Goal: Information Seeking & Learning: Check status

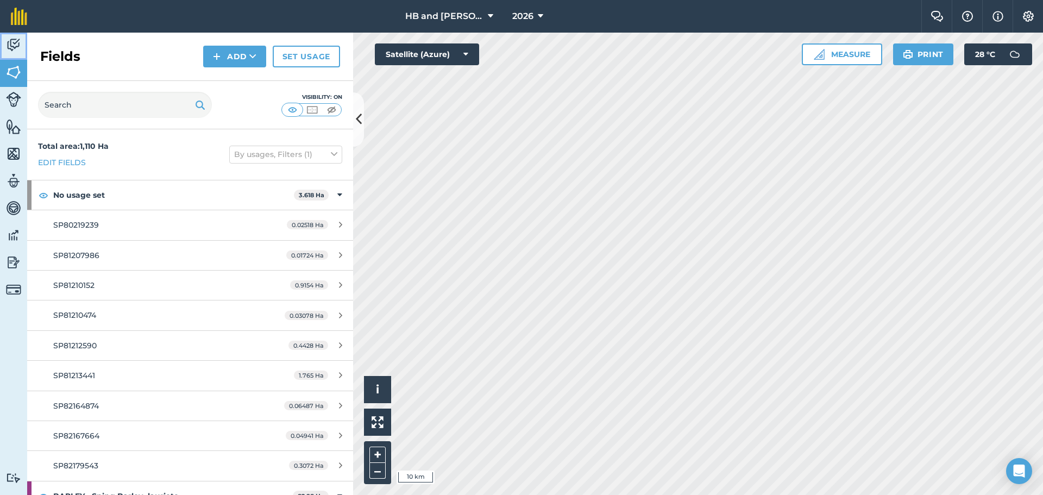
click at [16, 46] on img at bounding box center [13, 45] width 15 height 16
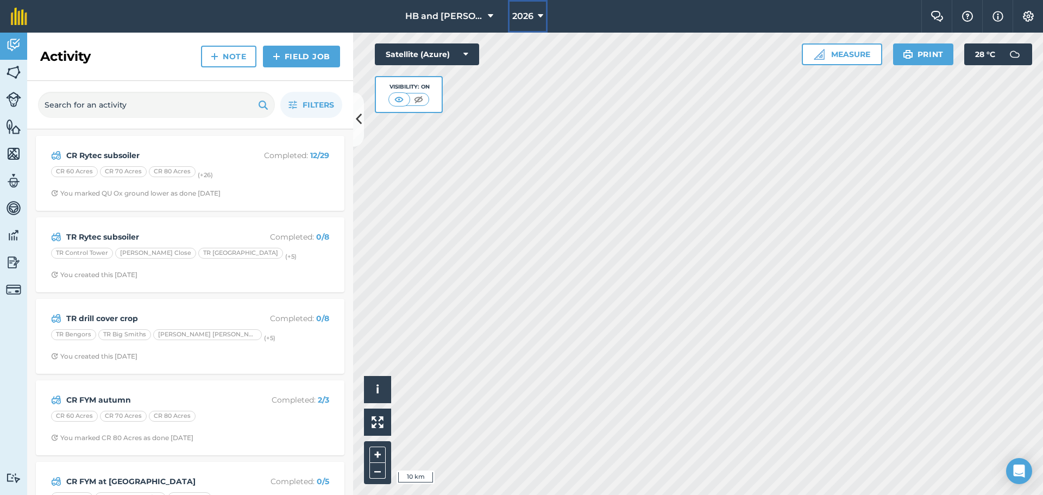
click at [512, 20] on span "2026" at bounding box center [522, 16] width 21 height 13
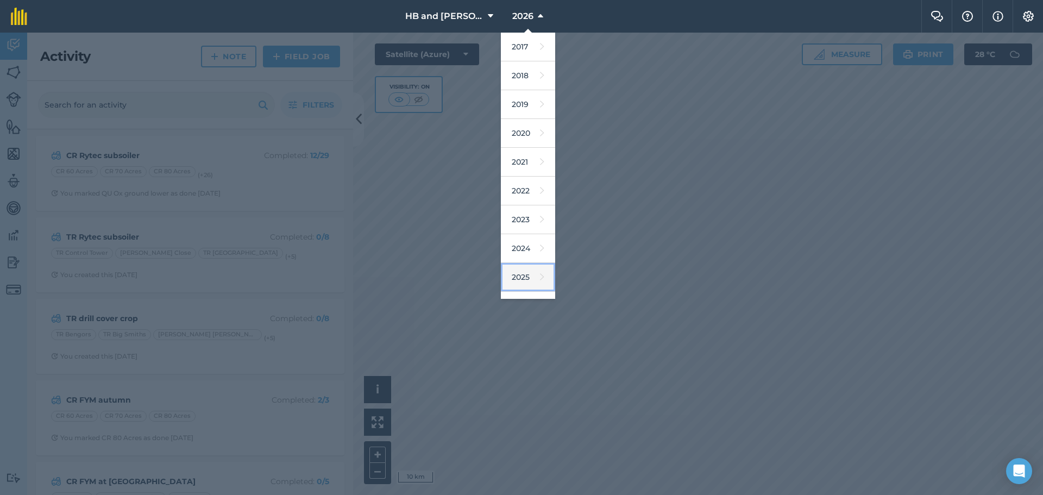
click at [520, 275] on link "2025" at bounding box center [528, 277] width 54 height 29
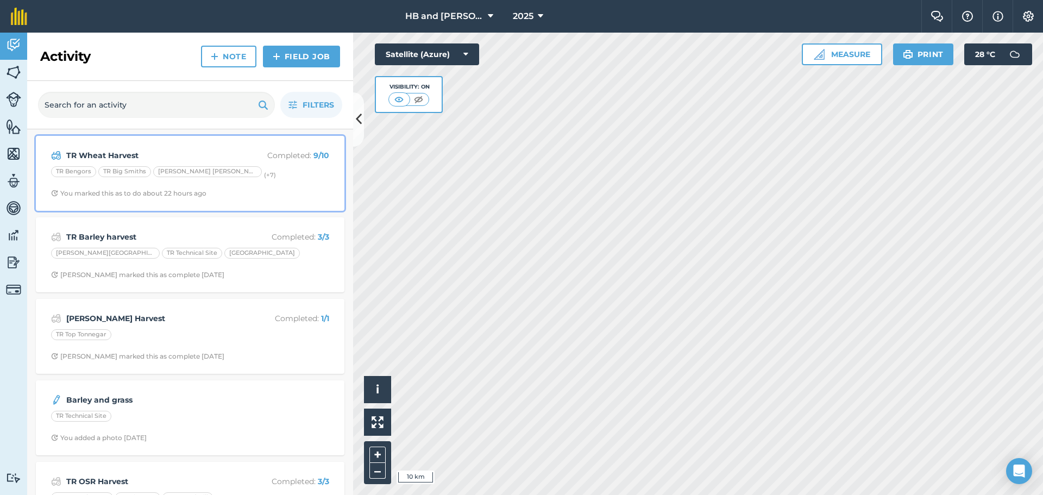
click at [252, 176] on div "TR Bengors TR Big Smiths TR Crane Hill (+ 7 )" at bounding box center [190, 173] width 278 height 14
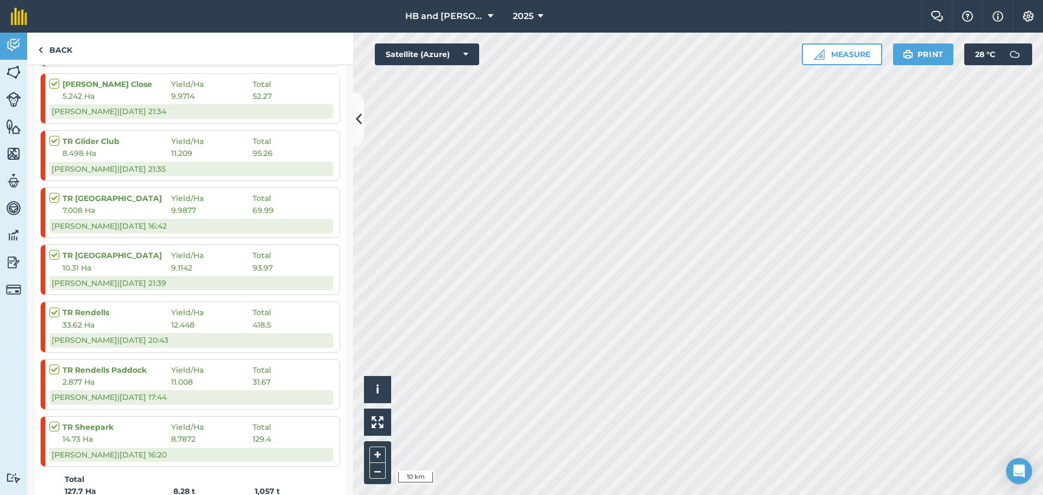
scroll to position [489, 0]
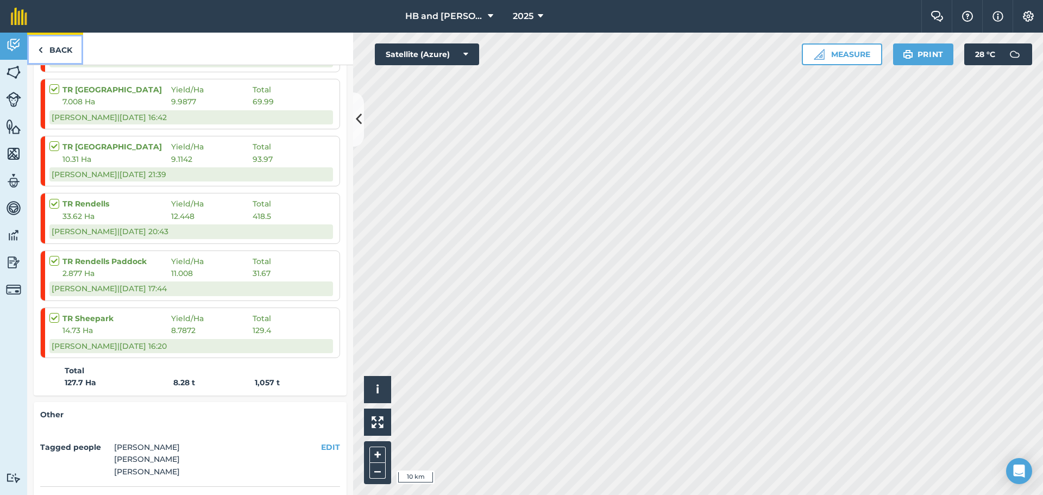
click at [61, 51] on link "Back" at bounding box center [55, 49] width 56 height 32
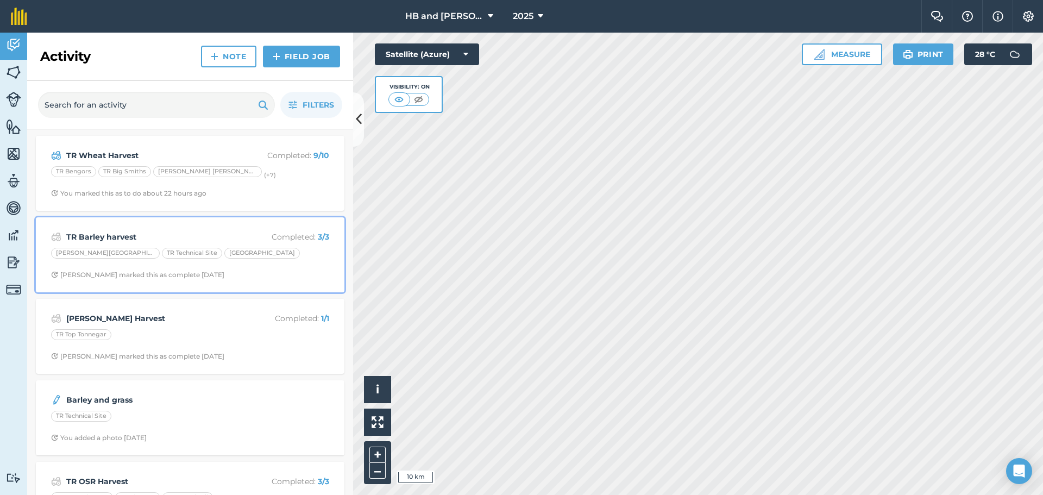
click at [277, 264] on div "TR Barley harvest Completed : 3 / 3 TR Parish Field TR Technical Site TR Wimbou…" at bounding box center [190, 255] width 296 height 62
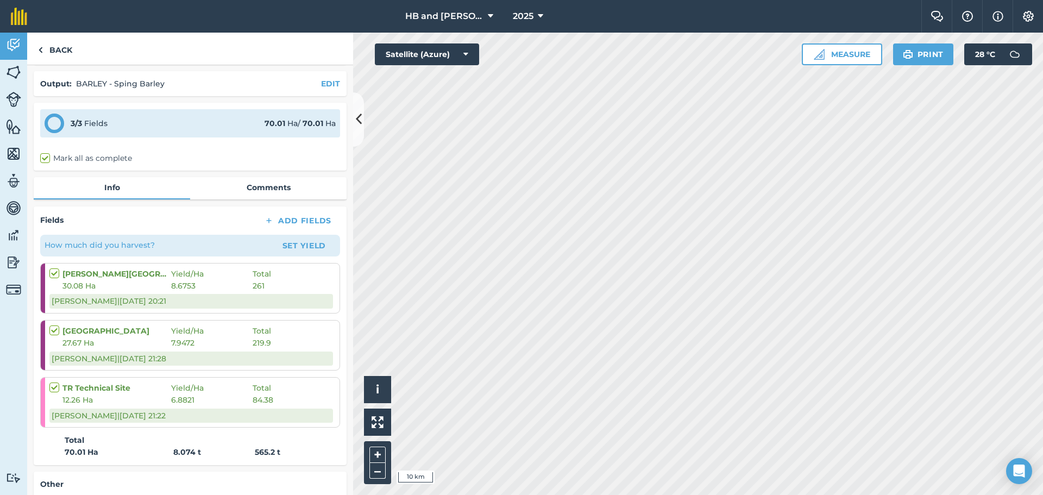
scroll to position [54, 0]
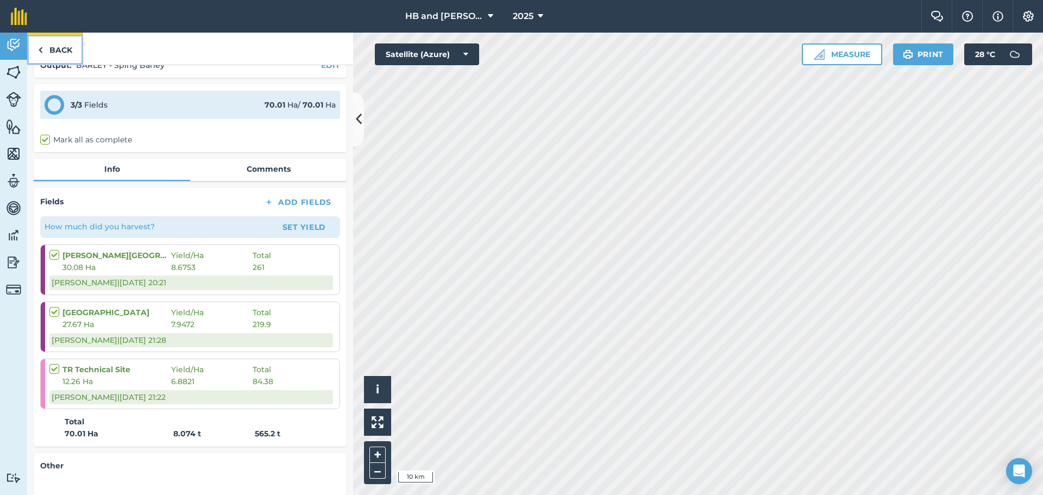
click at [61, 50] on link "Back" at bounding box center [55, 49] width 56 height 32
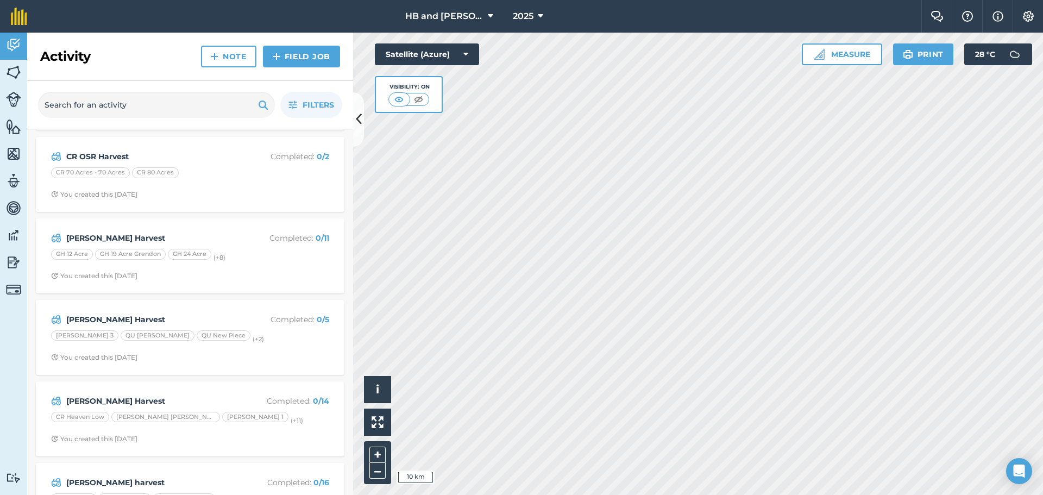
scroll to position [435, 0]
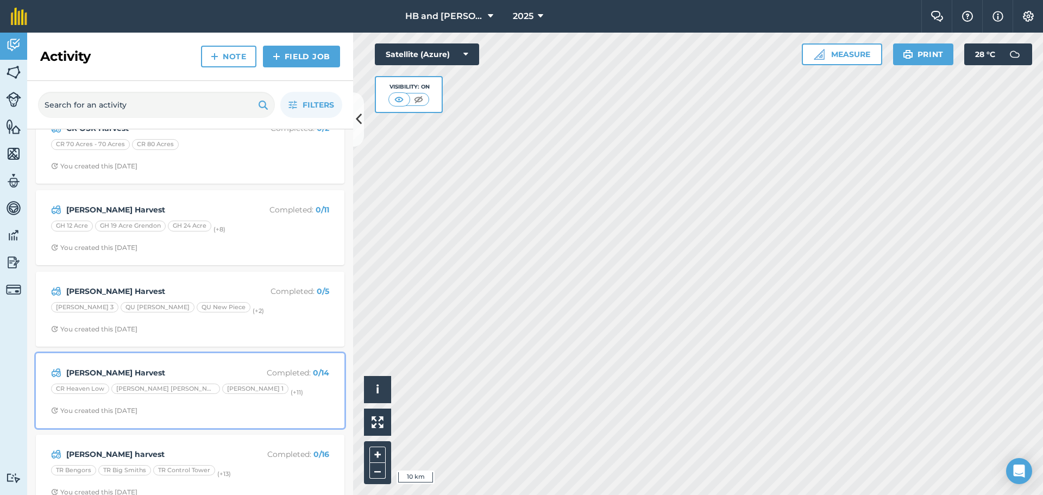
click at [268, 412] on span "You created this 28 days ago" at bounding box center [190, 410] width 278 height 9
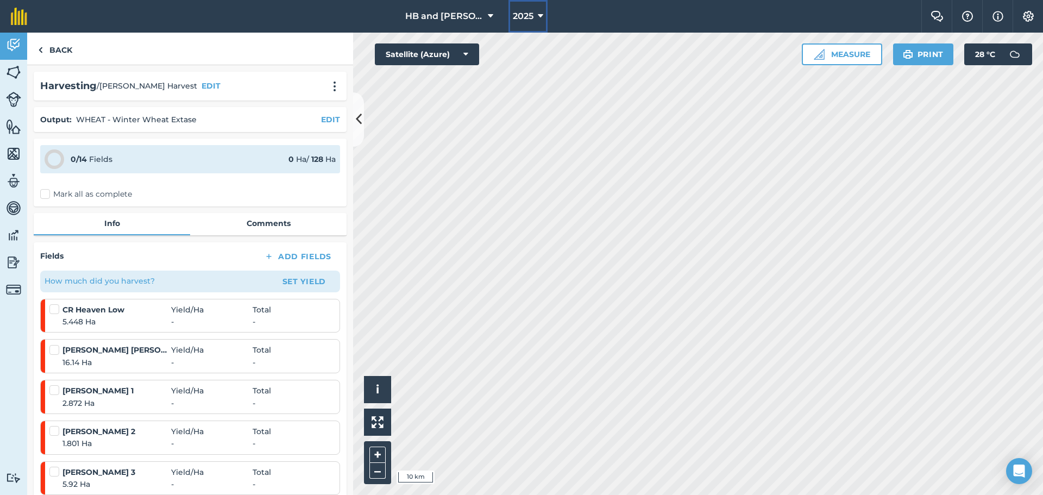
click at [530, 18] on button "2025" at bounding box center [528, 16] width 39 height 33
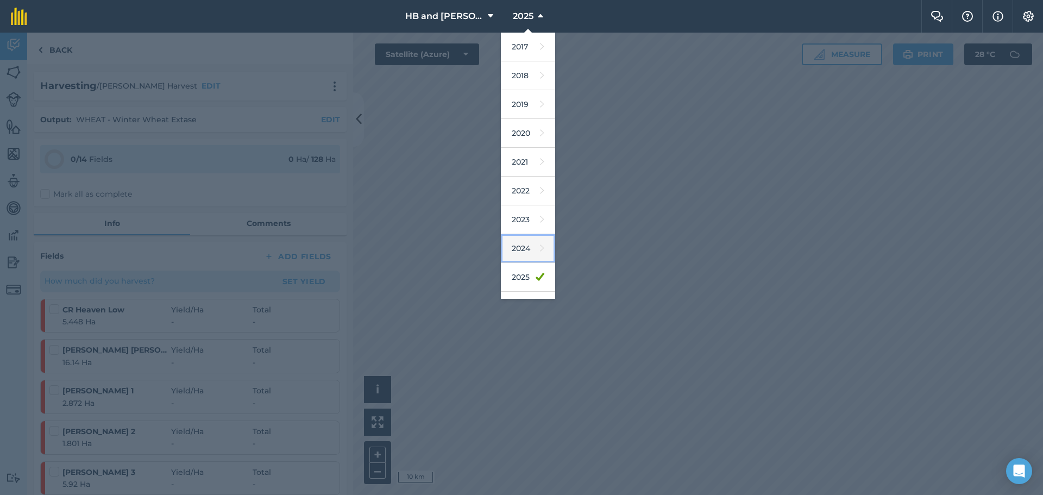
click at [520, 249] on link "2024" at bounding box center [528, 248] width 54 height 29
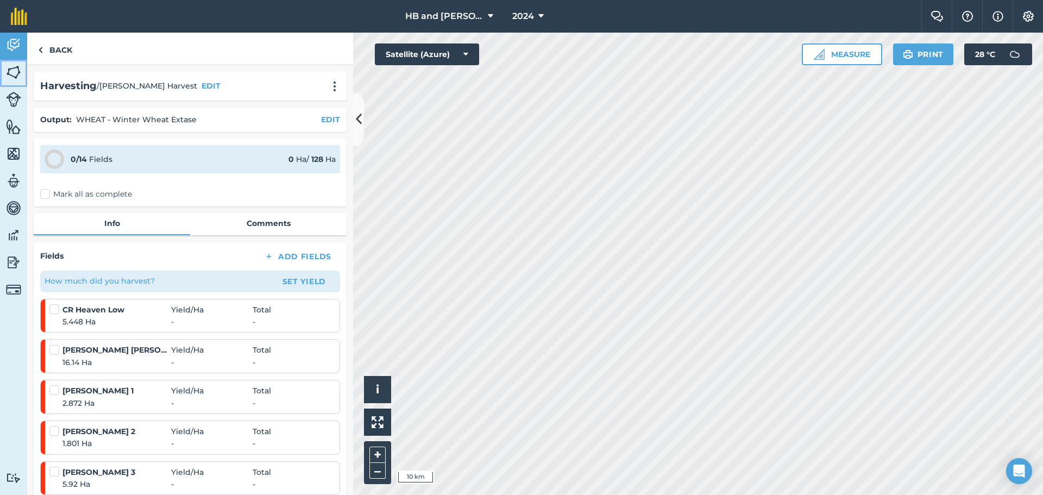
click at [19, 78] on img at bounding box center [13, 72] width 15 height 16
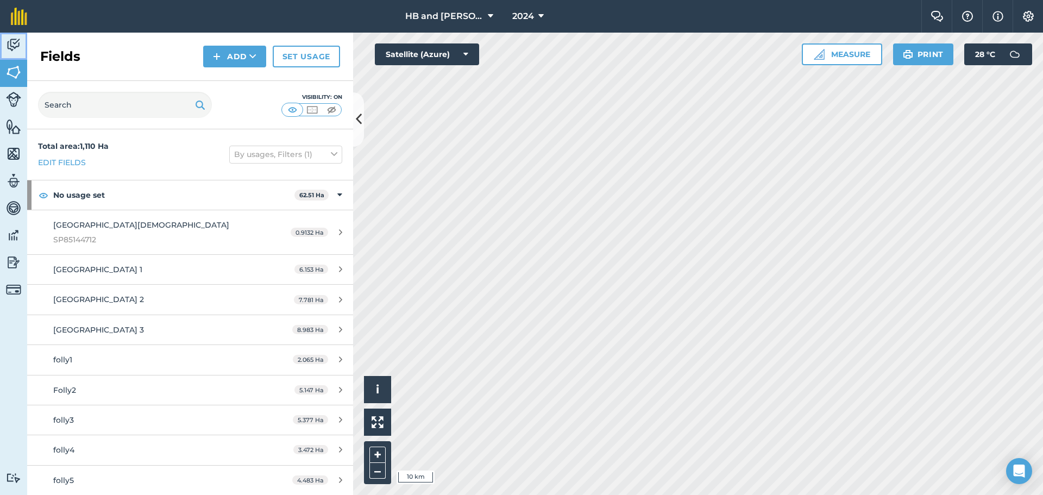
click at [16, 50] on img at bounding box center [13, 45] width 15 height 16
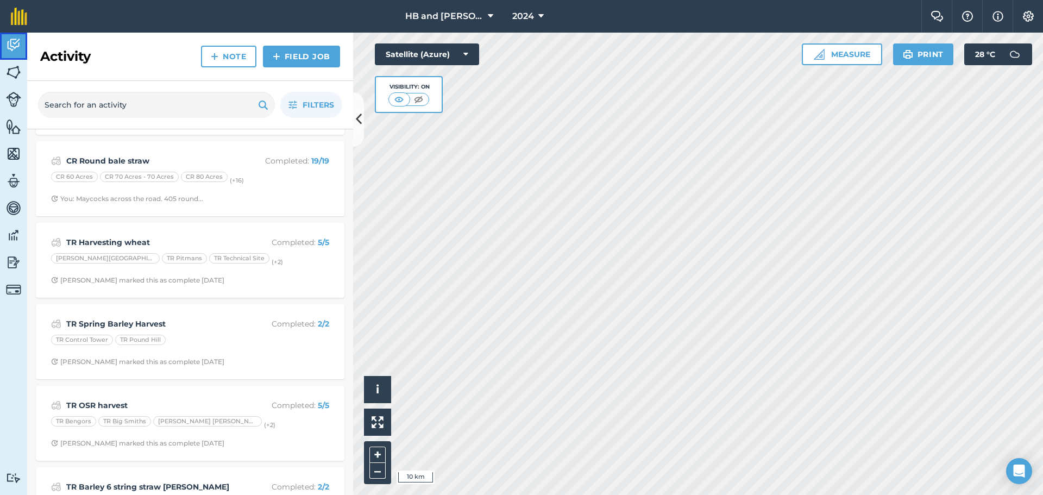
scroll to position [1087, 0]
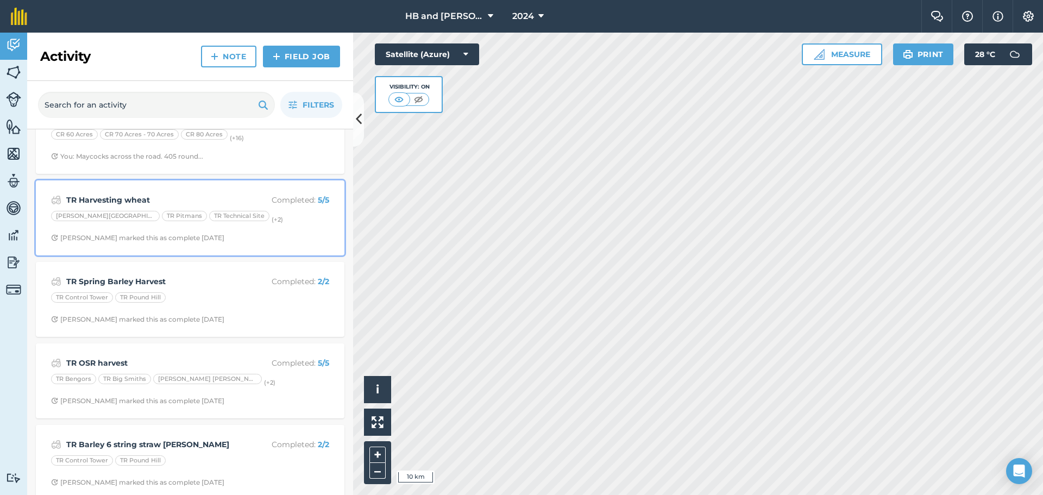
click at [276, 229] on div "TR Harvesting wheat Completed : 5 / 5 TR Parish Field TR Pitmans TR Technical S…" at bounding box center [190, 218] width 296 height 62
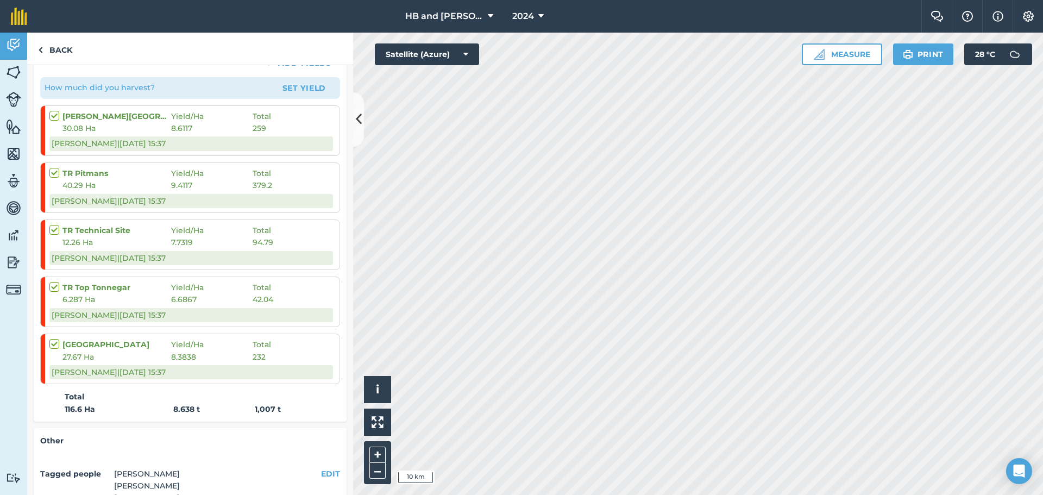
scroll to position [217, 0]
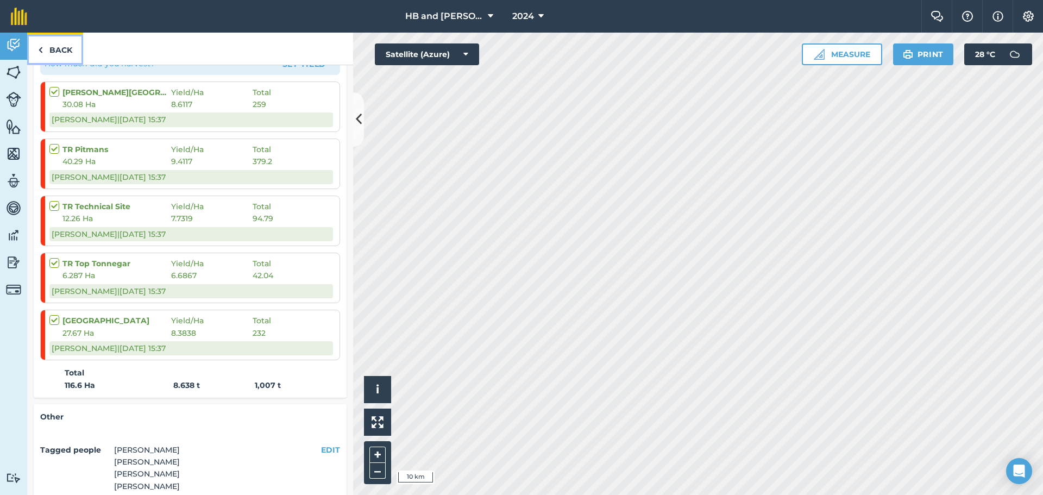
click at [45, 48] on link "Back" at bounding box center [55, 49] width 56 height 32
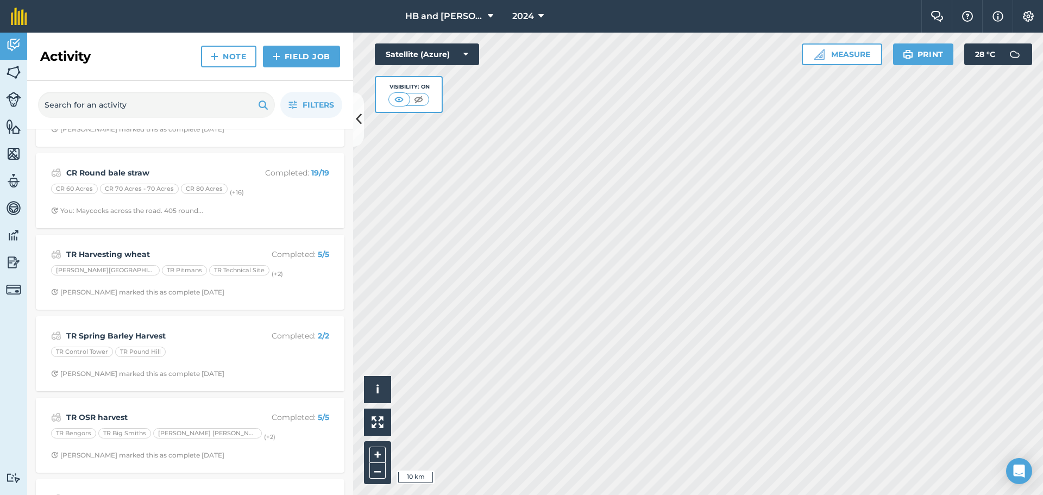
scroll to position [1087, 0]
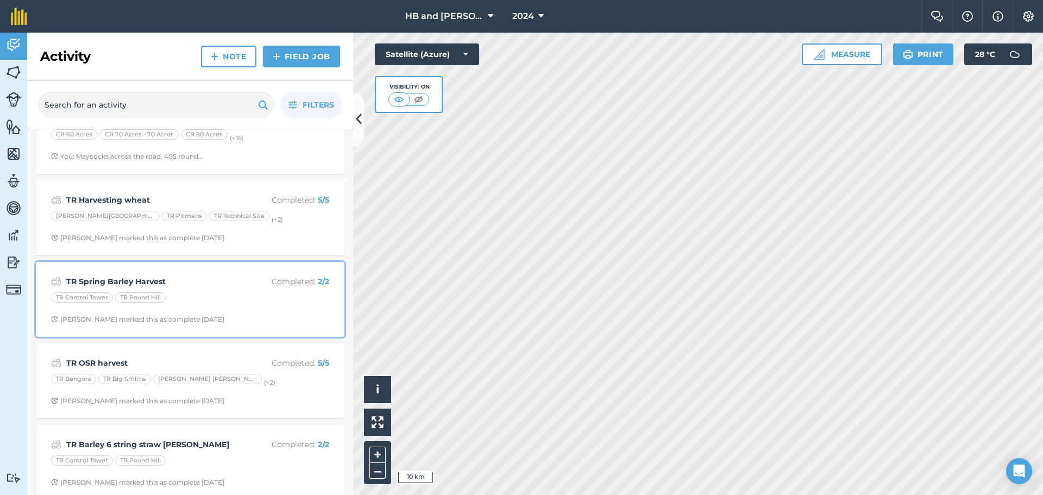
click at [300, 320] on span "Patrick S marked this as complete 12 months ago" at bounding box center [190, 319] width 278 height 9
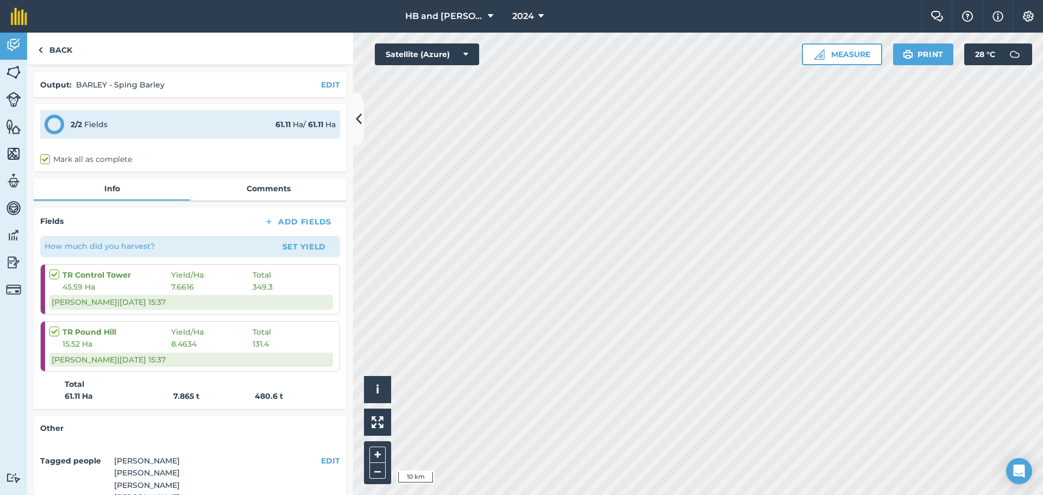
scroll to position [54, 0]
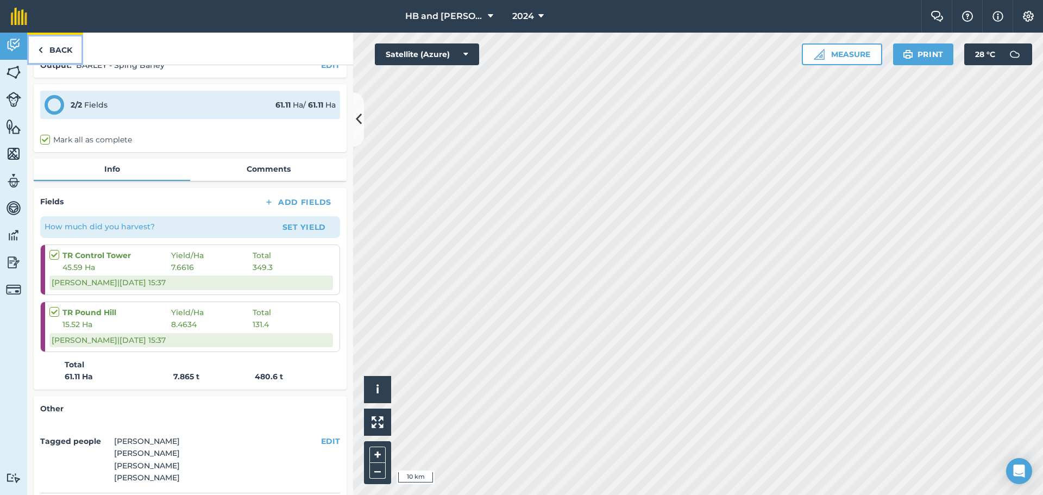
click at [35, 51] on link "Back" at bounding box center [55, 49] width 56 height 32
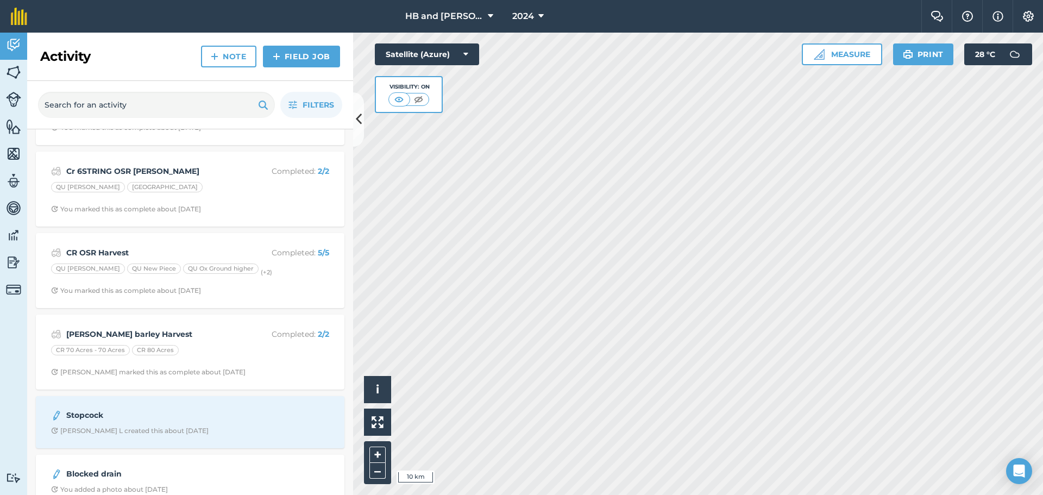
scroll to position [1630, 0]
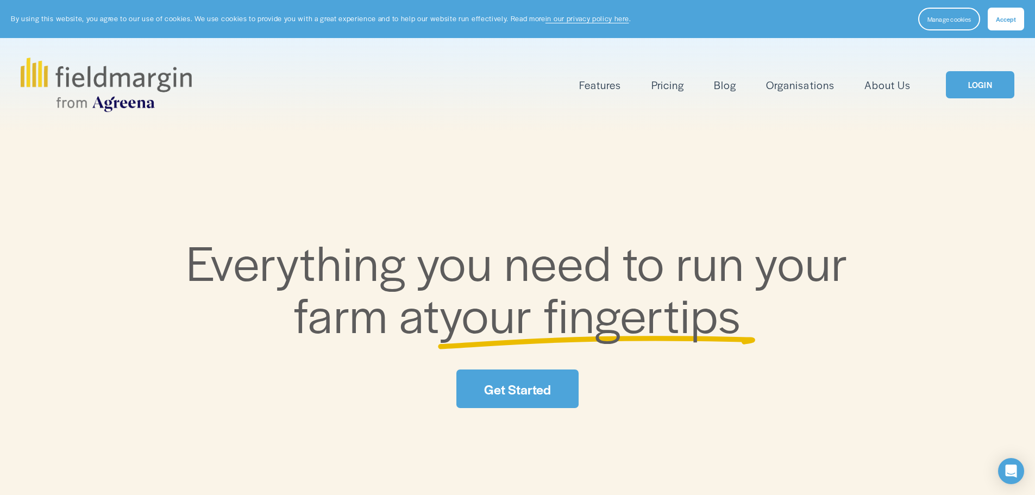
click at [973, 77] on link "LOGIN" at bounding box center [980, 85] width 68 height 28
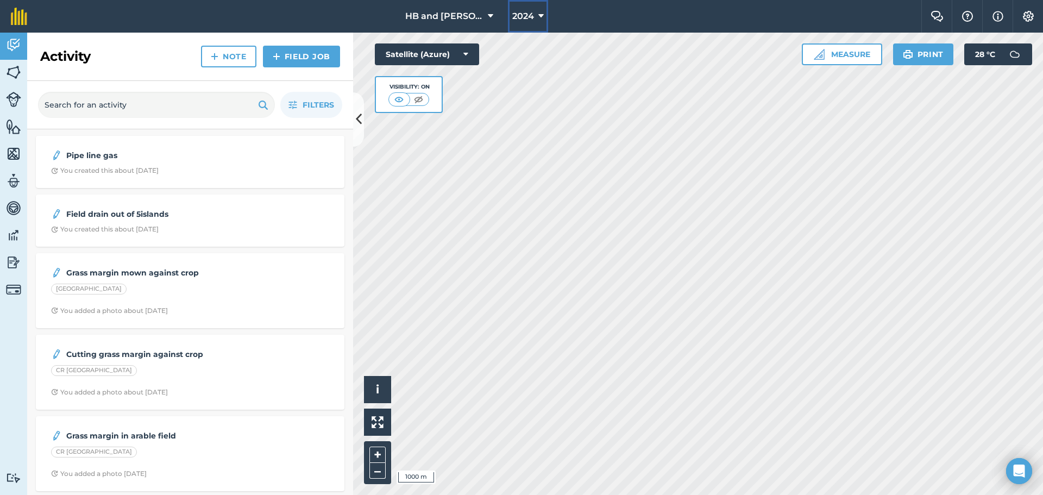
click at [538, 15] on icon at bounding box center [540, 16] width 5 height 13
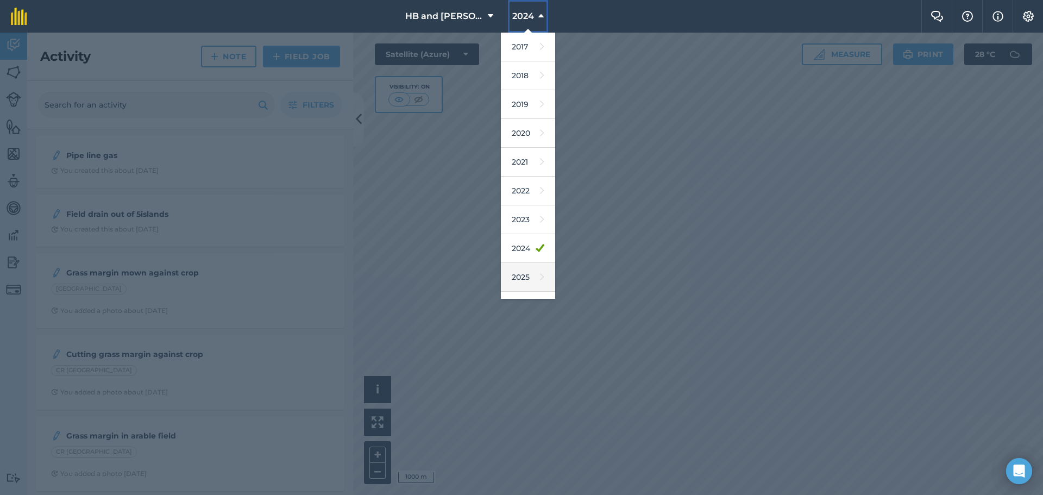
scroll to position [51, 0]
click at [526, 258] on link "2026" at bounding box center [528, 255] width 54 height 29
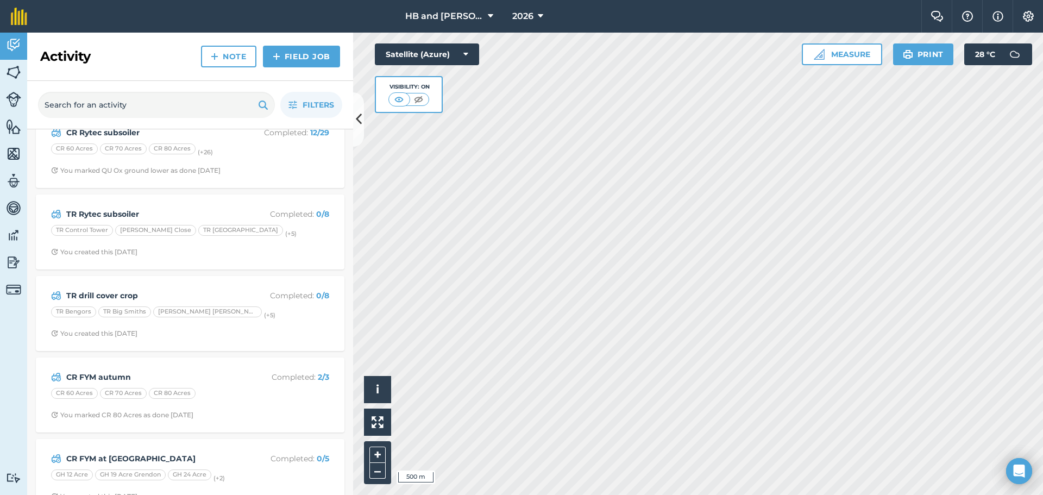
scroll to position [0, 0]
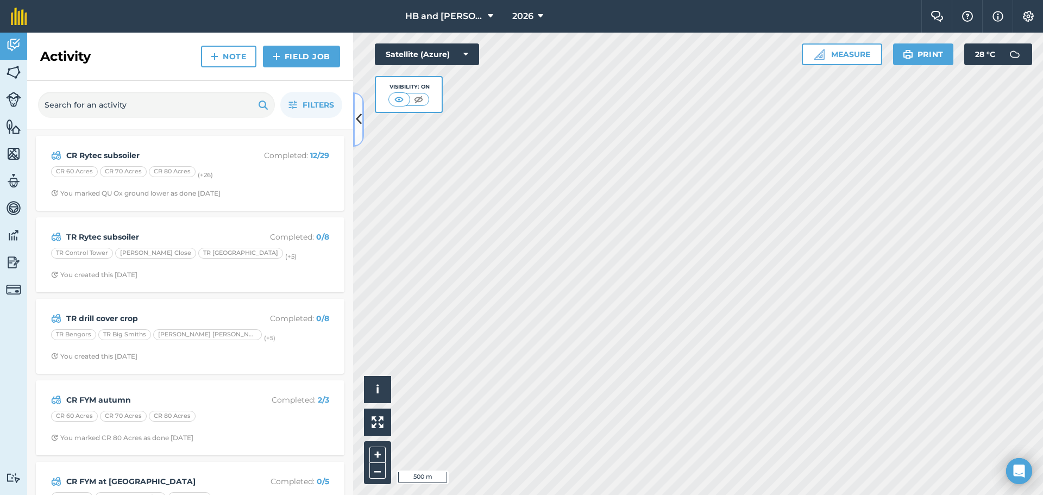
click at [356, 116] on icon at bounding box center [359, 119] width 6 height 19
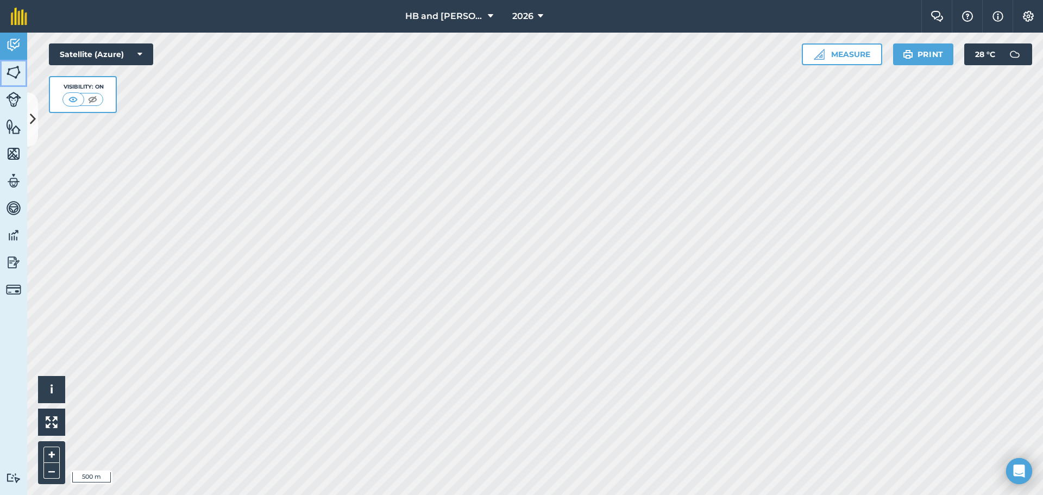
click at [14, 80] on img at bounding box center [13, 72] width 15 height 16
click at [20, 50] on img at bounding box center [13, 45] width 15 height 16
click at [516, 12] on span "2026" at bounding box center [522, 16] width 21 height 13
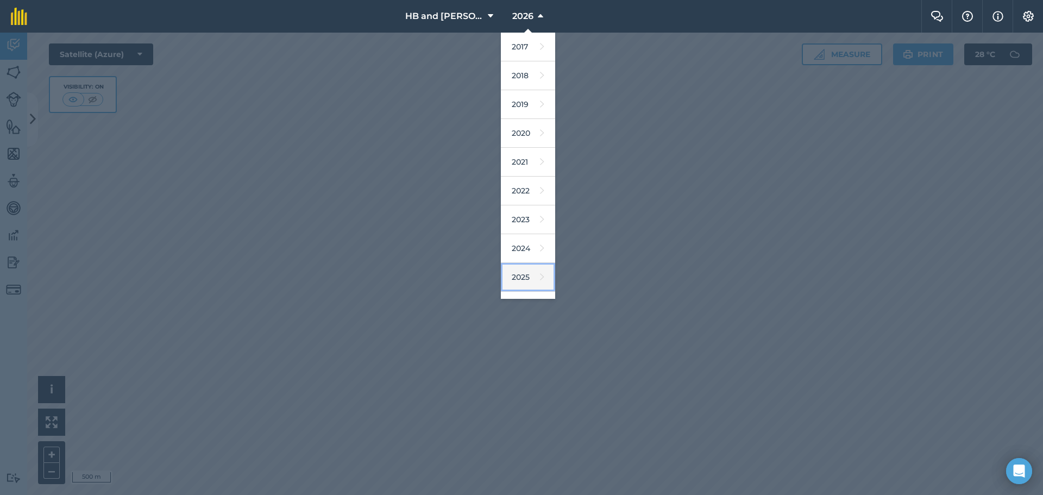
click at [522, 276] on link "2025" at bounding box center [528, 277] width 54 height 29
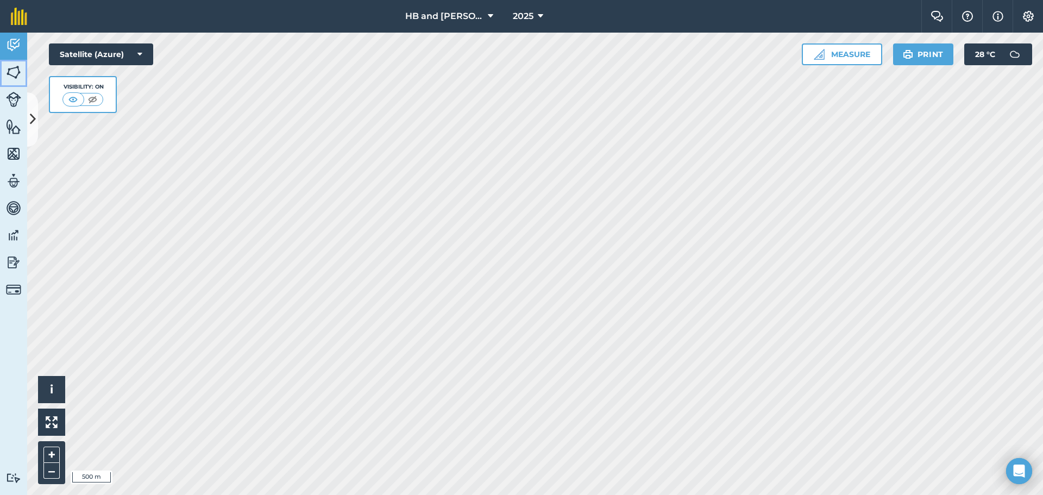
click at [7, 72] on img at bounding box center [13, 72] width 15 height 16
click at [17, 45] on img at bounding box center [13, 45] width 15 height 16
click at [35, 111] on icon at bounding box center [33, 119] width 6 height 19
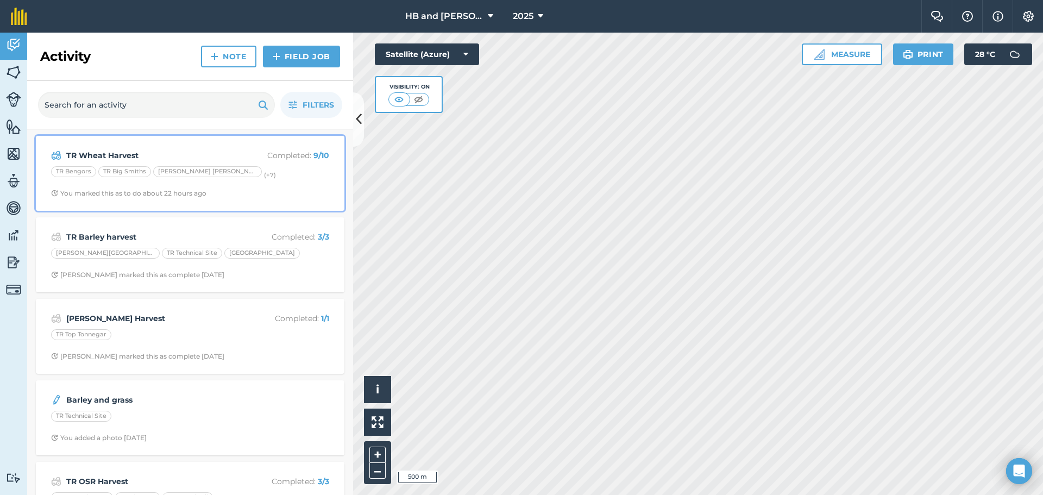
click at [272, 189] on span "You marked this as to do about 22 hours ago" at bounding box center [190, 193] width 278 height 9
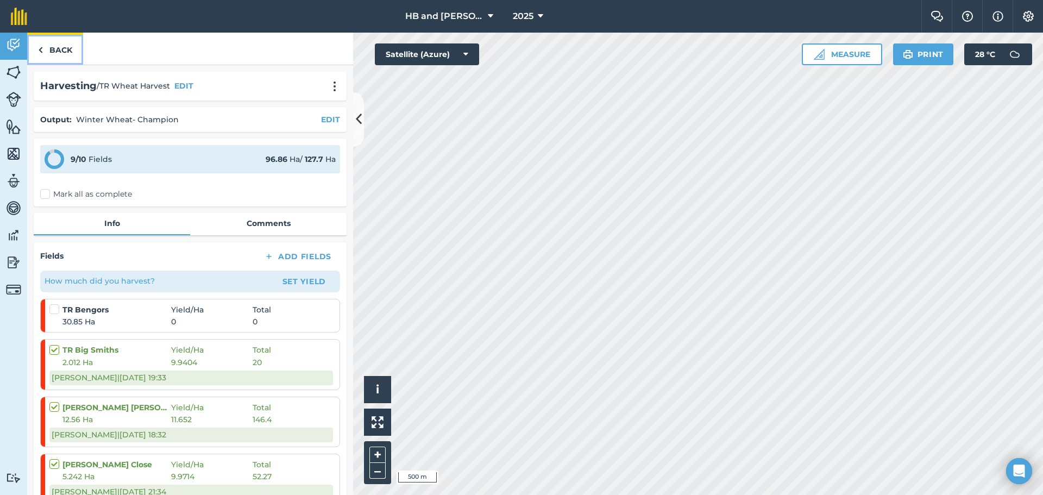
click at [46, 53] on link "Back" at bounding box center [55, 49] width 56 height 32
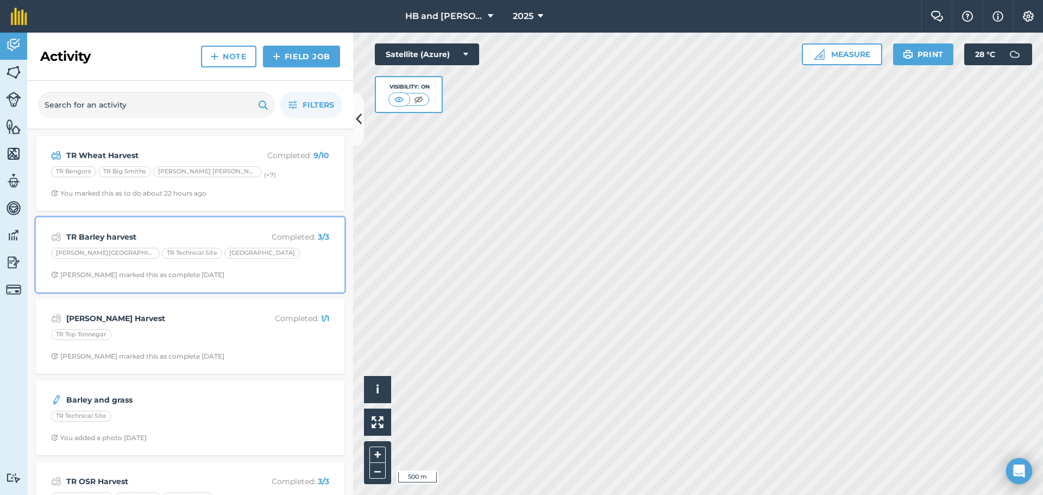
click at [266, 264] on div "TR Barley harvest Completed : 3 / 3 TR Parish Field TR Technical Site TR Wimbou…" at bounding box center [190, 255] width 296 height 62
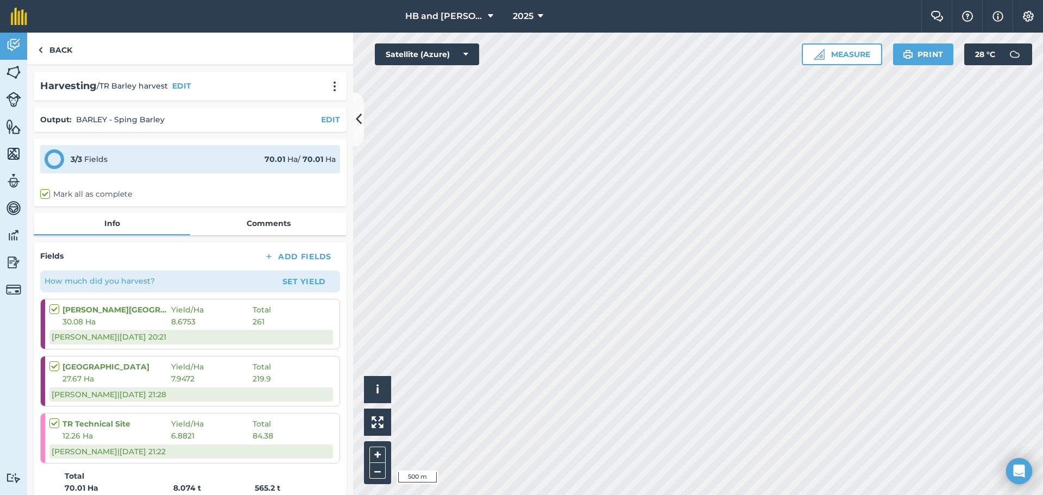
scroll to position [184, 0]
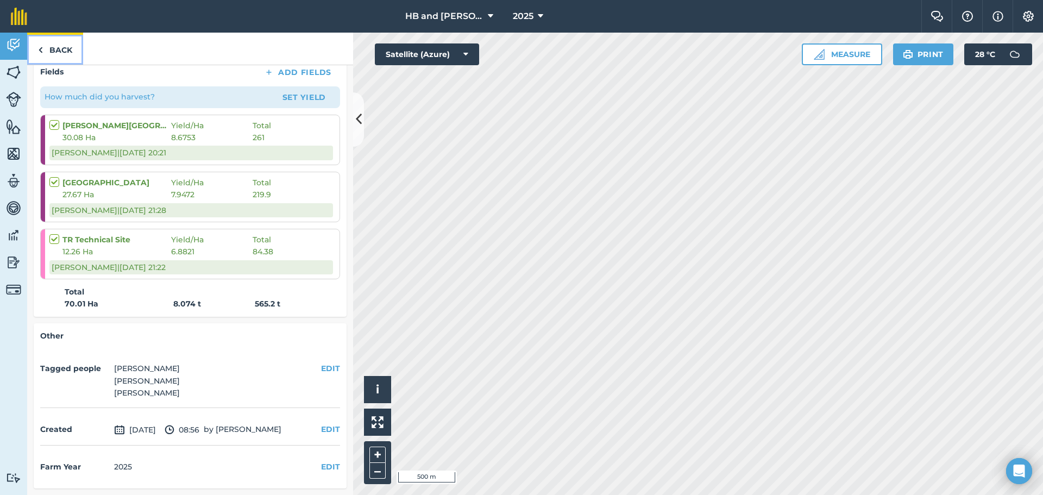
click at [51, 50] on link "Back" at bounding box center [55, 49] width 56 height 32
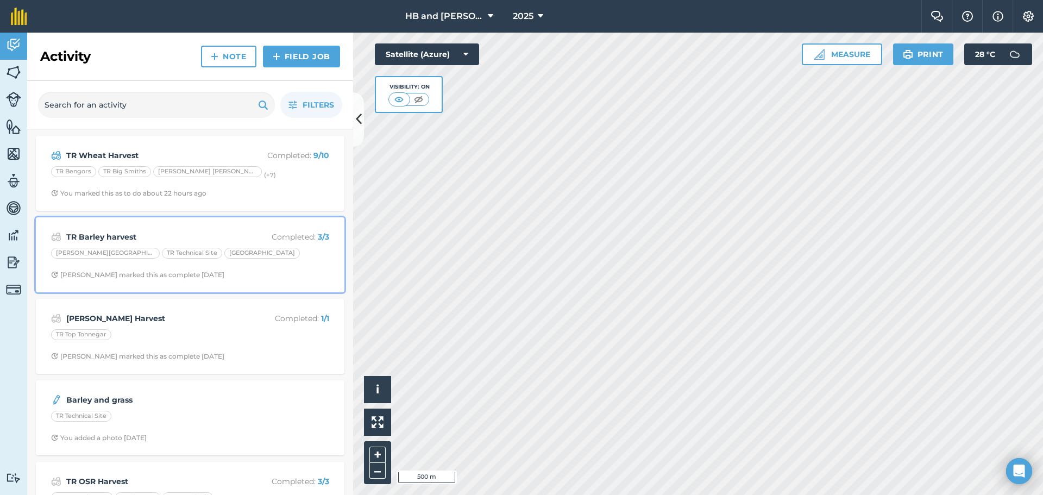
click at [260, 268] on div "TR Barley harvest Completed : 3 / 3 TR Parish Field TR Technical Site TR Wimbou…" at bounding box center [190, 255] width 296 height 62
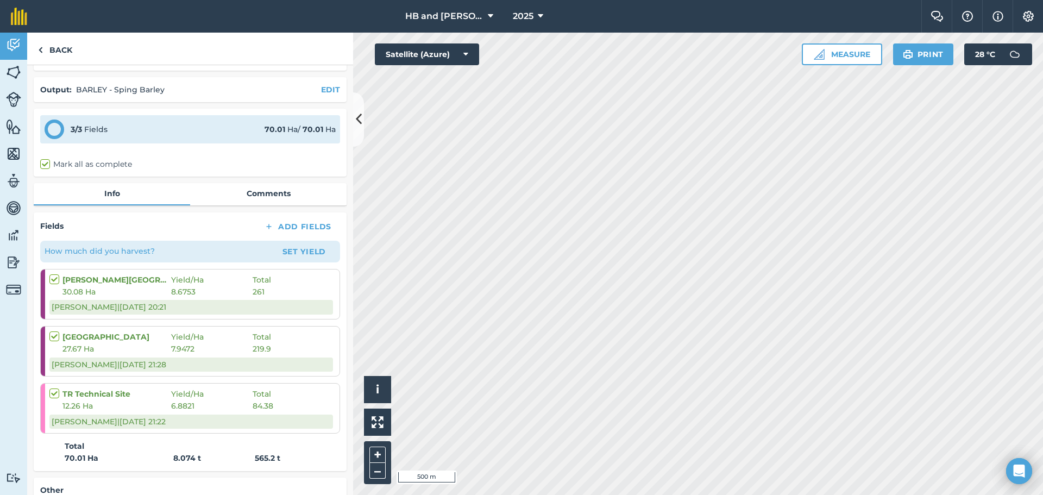
scroll to position [109, 0]
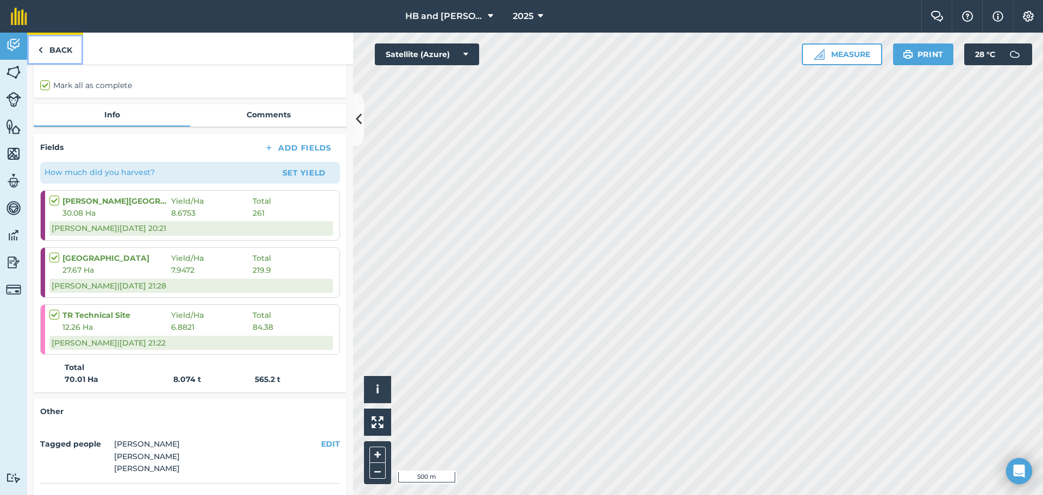
click at [59, 54] on link "Back" at bounding box center [55, 49] width 56 height 32
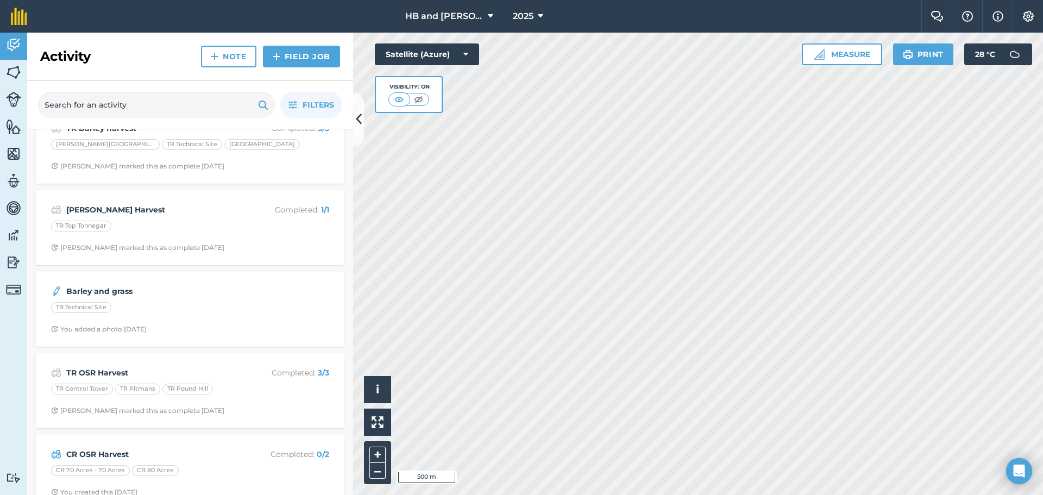
scroll to position [54, 0]
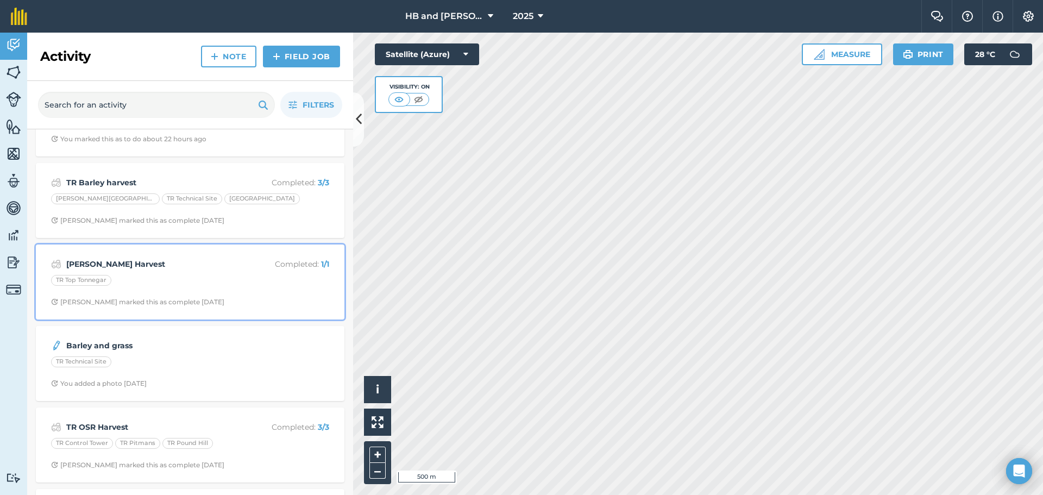
drag, startPoint x: 246, startPoint y: 289, endPoint x: 246, endPoint y: 296, distance: 6.5
click at [247, 290] on div "TR Bean Harvest Completed : 1 / 1 TR Top Tonnegar Chris C marked this as comple…" at bounding box center [190, 282] width 296 height 62
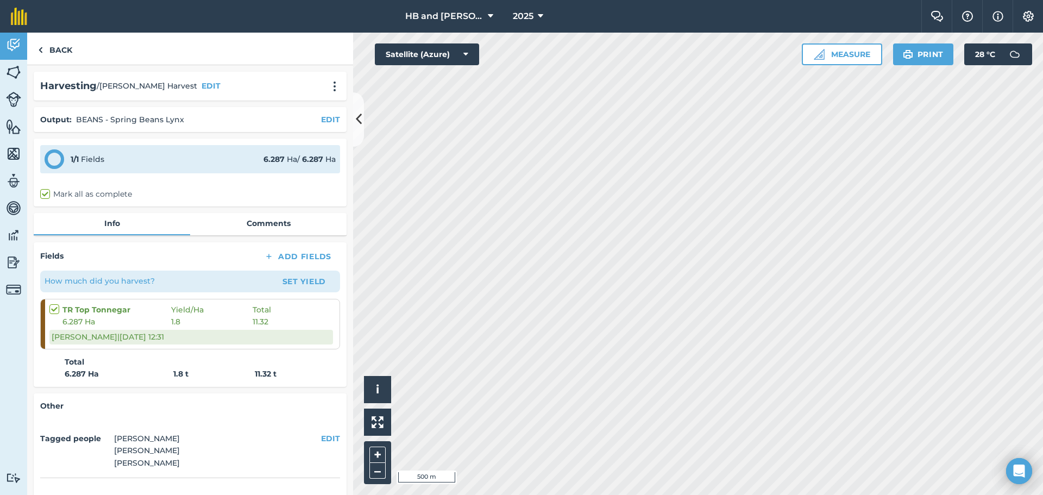
scroll to position [70, 0]
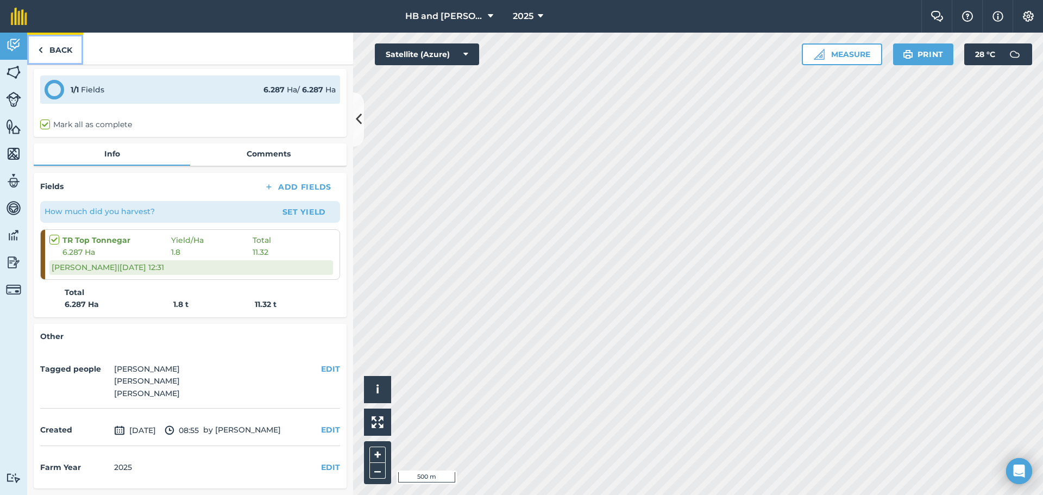
click at [55, 45] on link "Back" at bounding box center [55, 49] width 56 height 32
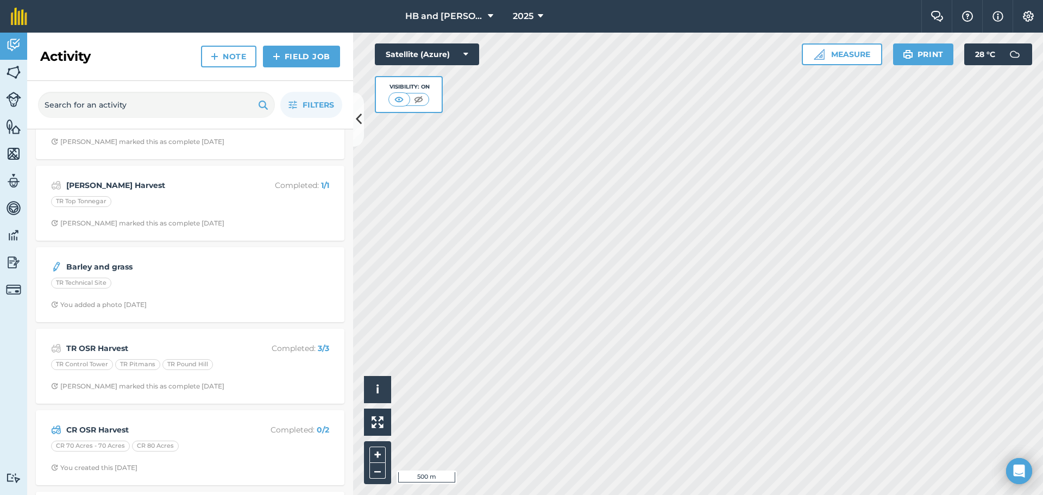
scroll to position [163, 0]
